Goal: Answer question/provide support

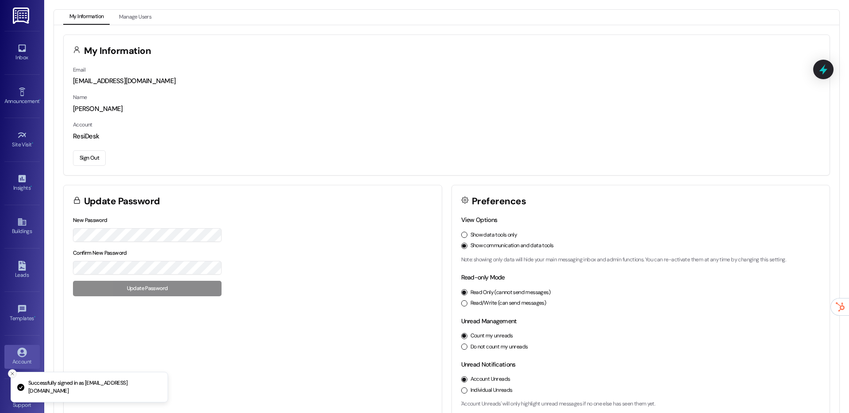
click at [13, 376] on icon "Close toast" at bounding box center [12, 373] width 5 height 5
click at [21, 227] on div "Buildings" at bounding box center [22, 231] width 44 height 9
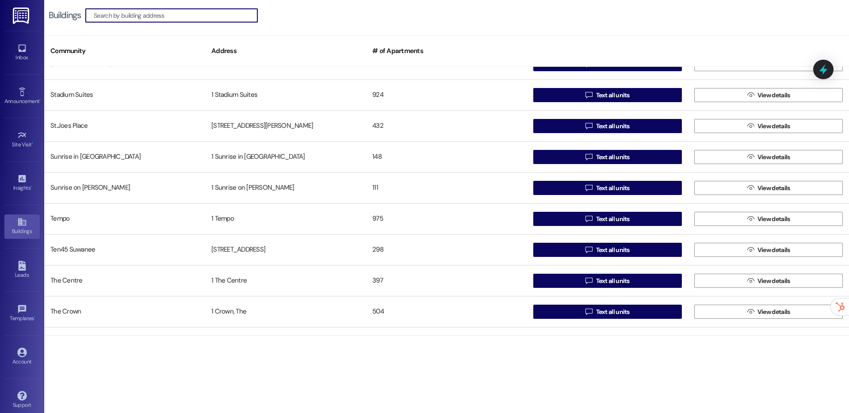
scroll to position [1469, 0]
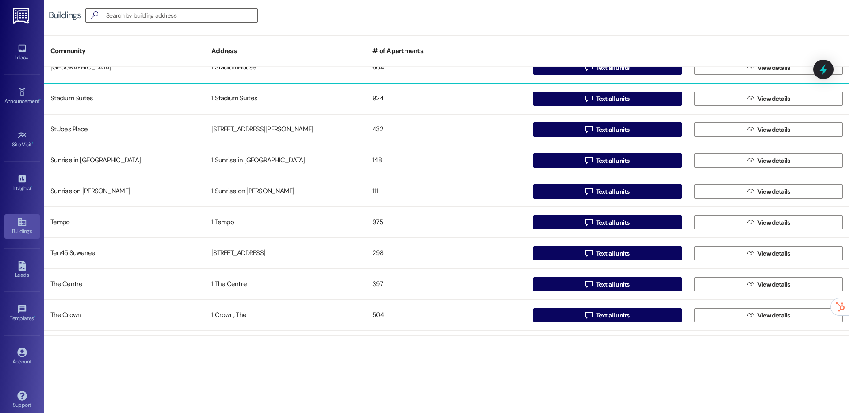
click at [502, 95] on div "924" at bounding box center [446, 99] width 161 height 18
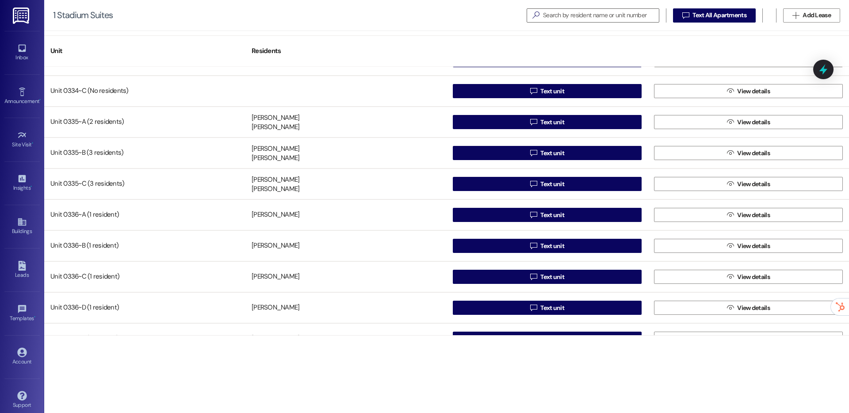
scroll to position [7327, 0]
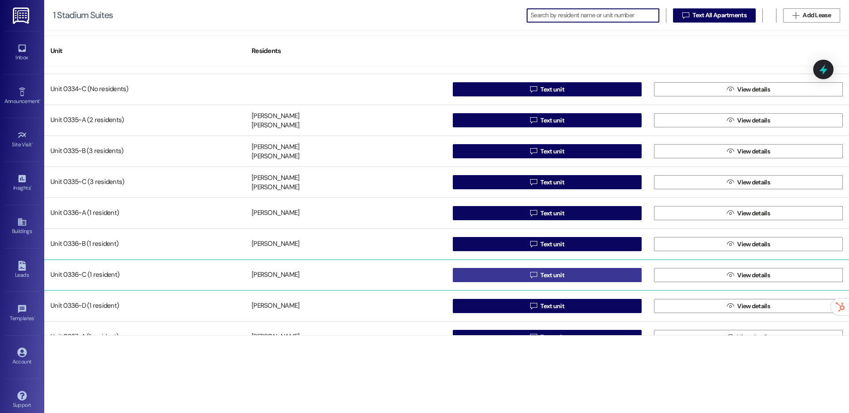
click at [468, 274] on button " Text unit" at bounding box center [547, 275] width 189 height 14
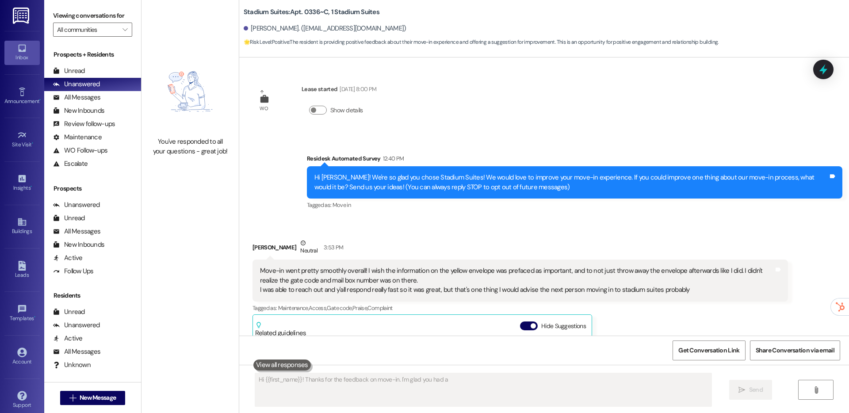
type textarea "Hi {{first_name}}! Thanks for the feedback on move-in. I'm glad you had a smooth"
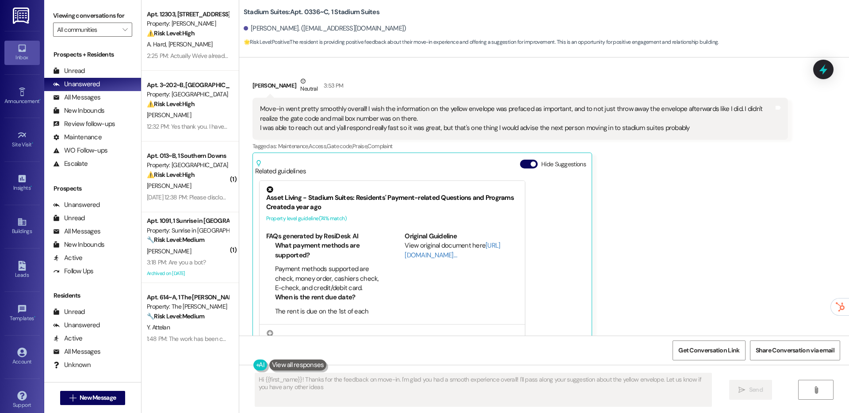
type textarea "Hi {{first_name}}! Thanks for the feedback on move-in. I'm glad you had a smoot…"
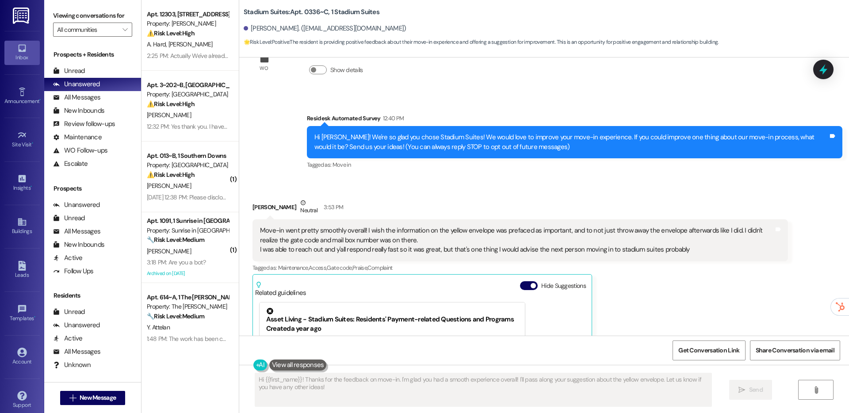
scroll to position [46, 0]
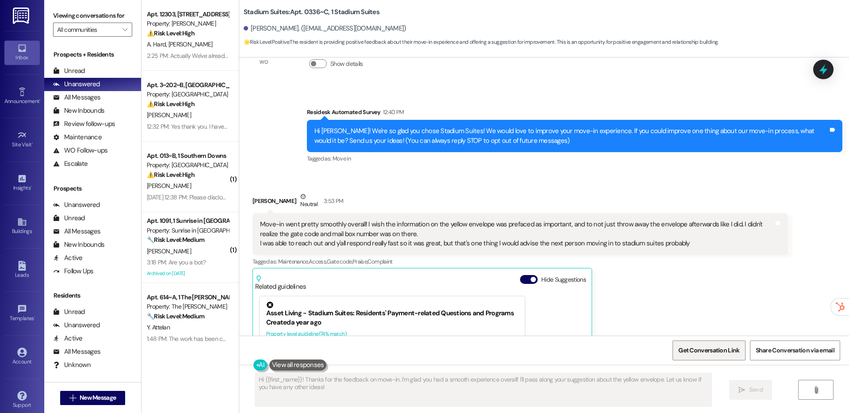
click at [702, 356] on span "Get Conversation Link" at bounding box center [708, 350] width 65 height 19
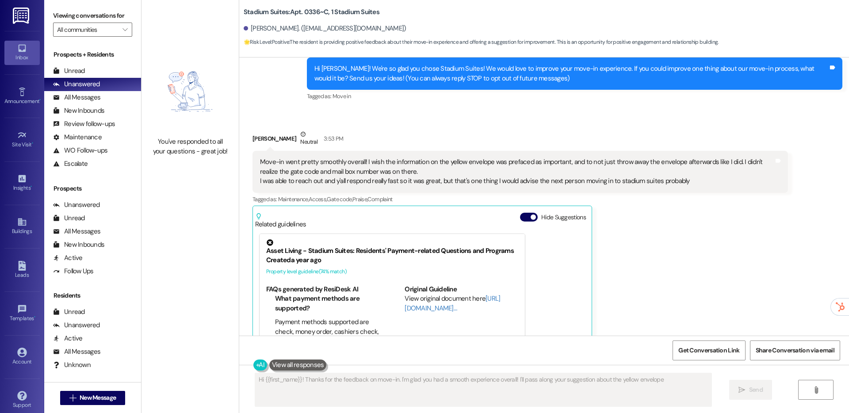
scroll to position [159, 0]
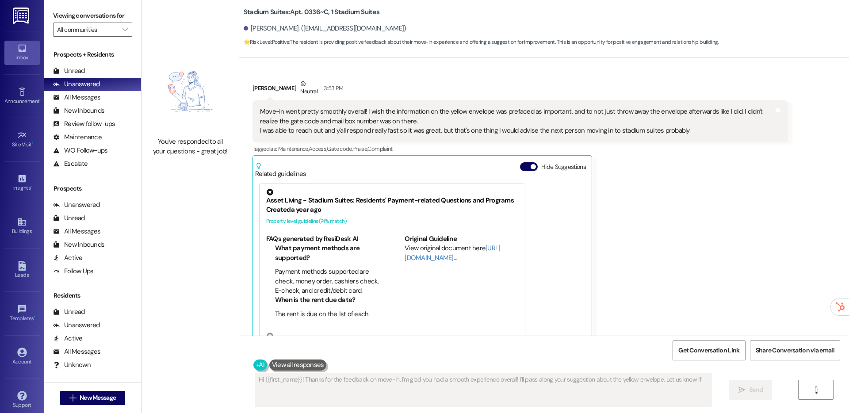
type textarea "Hi {{first_name}}! Thanks for the feedback on move-in. I'm glad you had a smoot…"
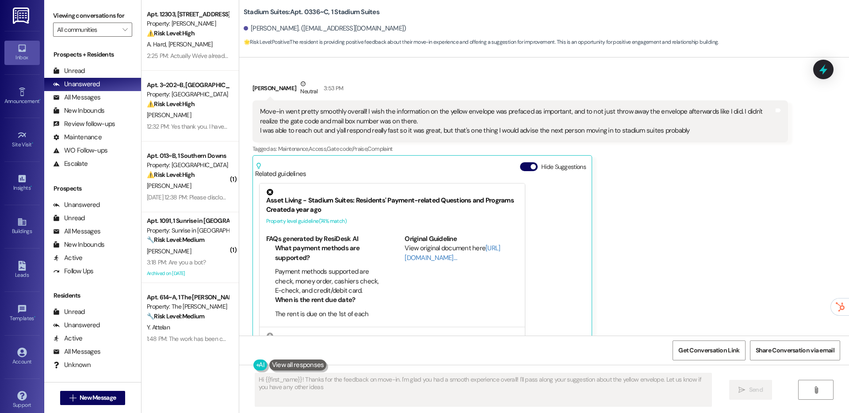
type textarea "Hi {{first_name}}! Thanks for the feedback on move-in. I'm glad you had a smoot…"
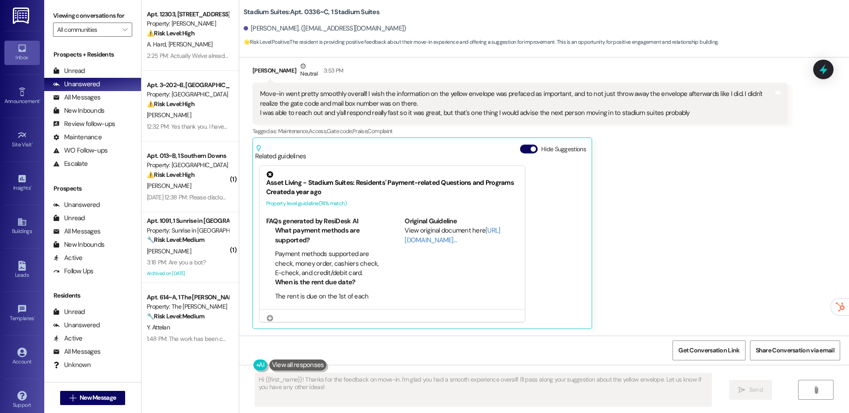
scroll to position [177, 0]
